Goal: Task Accomplishment & Management: Manage account settings

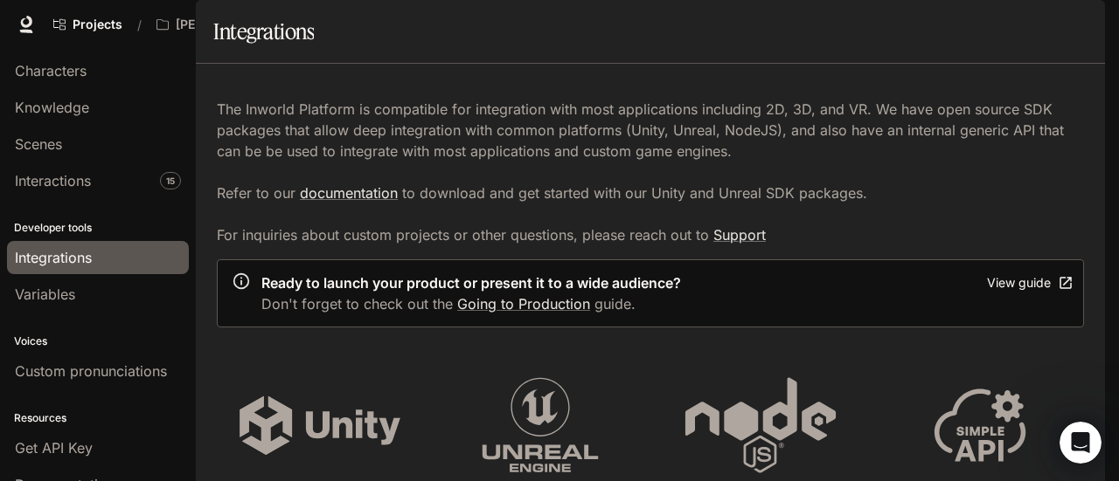
scroll to position [961, 0]
click at [1070, 18] on div "button" at bounding box center [1080, 24] width 24 height 24
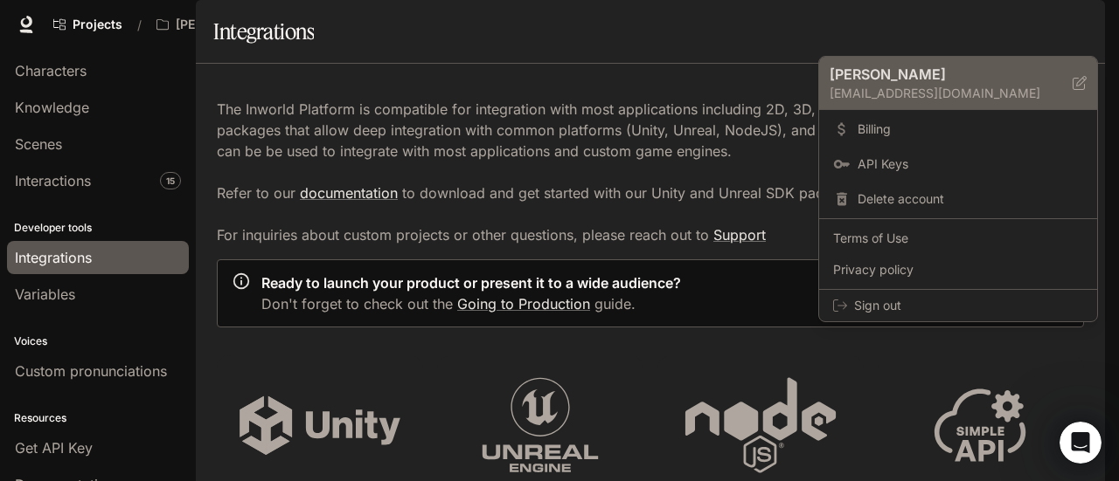
click at [1075, 82] on icon at bounding box center [1079, 83] width 14 height 14
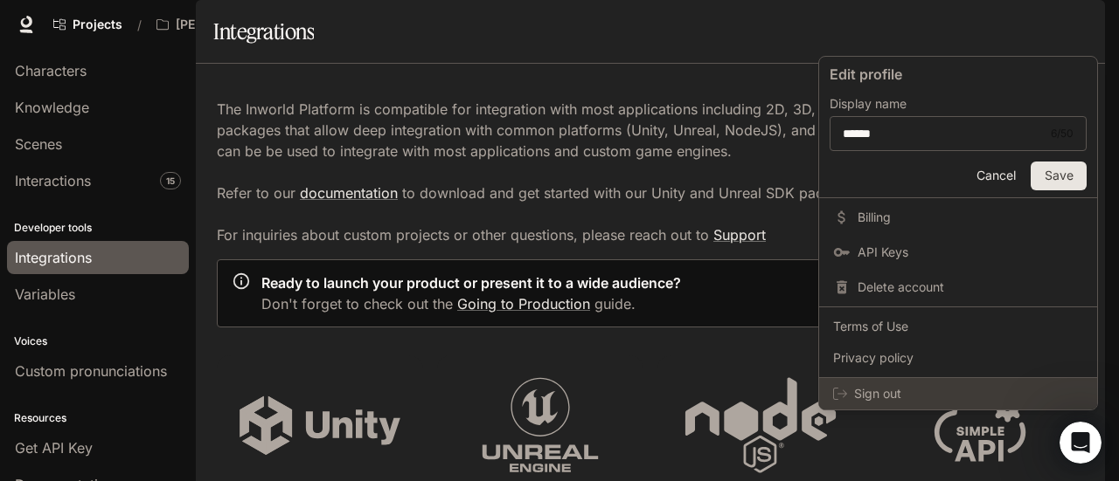
click at [872, 391] on span "Sign out" at bounding box center [968, 393] width 229 height 17
